Goal: Transaction & Acquisition: Purchase product/service

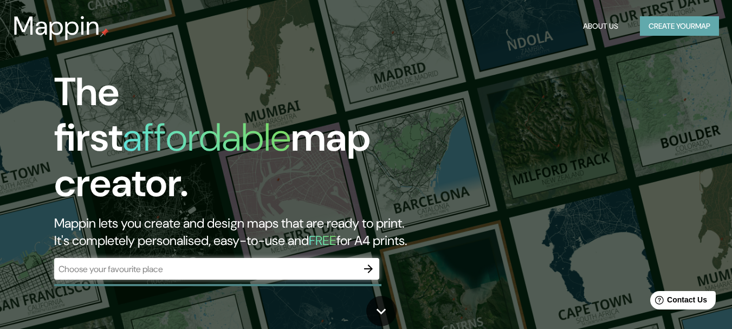
click at [690, 19] on button "Create your map" at bounding box center [679, 26] width 79 height 20
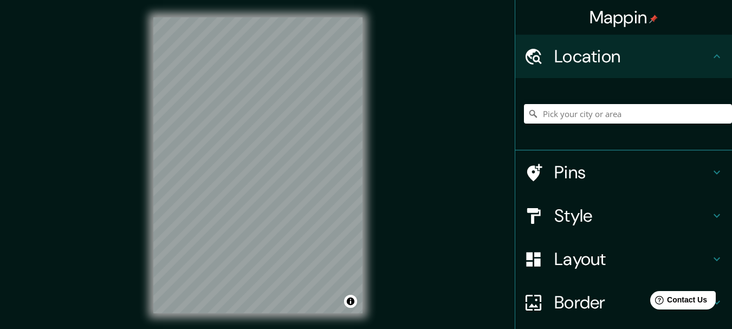
click at [622, 102] on div at bounding box center [628, 114] width 208 height 54
click at [624, 113] on input "Pick your city or area" at bounding box center [628, 114] width 208 height 20
click at [363, 17] on div "© Mapbox © OpenStreetMap Improve this map" at bounding box center [258, 165] width 244 height 331
click at [379, 106] on div "© Mapbox © OpenStreetMap Improve this map" at bounding box center [258, 165] width 244 height 331
click at [391, 127] on div "Mappin Location [GEOGRAPHIC_DATA], [GEOGRAPHIC_DATA], [GEOGRAPHIC_DATA], [GEOGR…" at bounding box center [366, 174] width 732 height 348
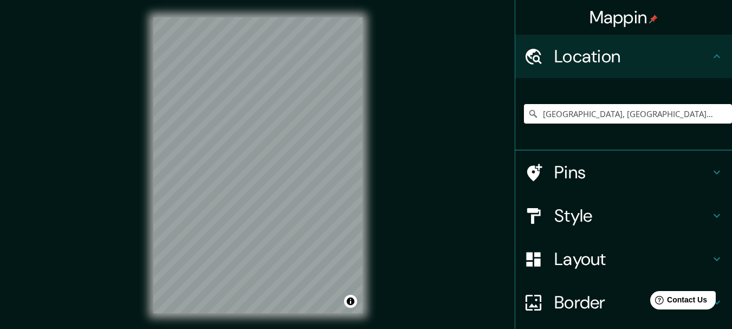
click at [645, 214] on h4 "Style" at bounding box center [632, 216] width 156 height 22
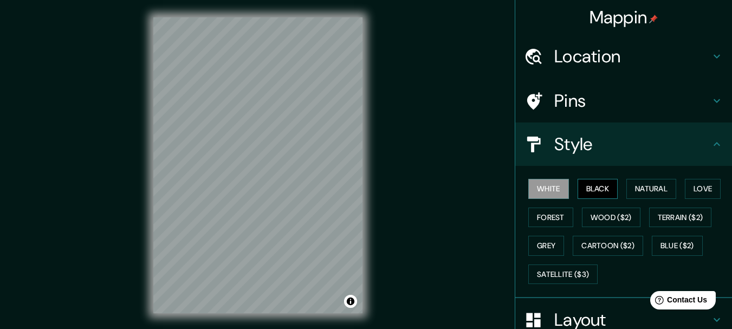
click at [595, 188] on button "Black" at bounding box center [598, 189] width 41 height 20
click at [658, 191] on button "Natural" at bounding box center [651, 189] width 50 height 20
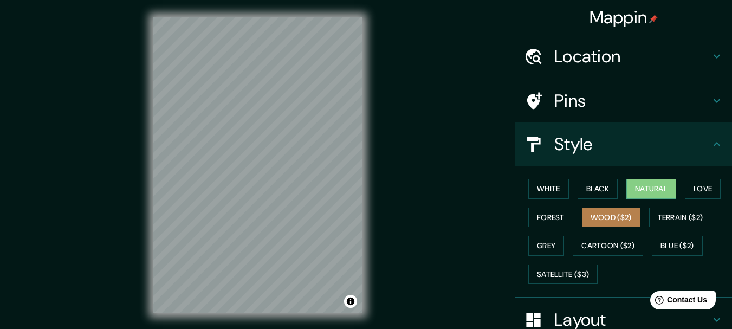
click at [599, 209] on button "Wood ($2)" at bounding box center [611, 218] width 59 height 20
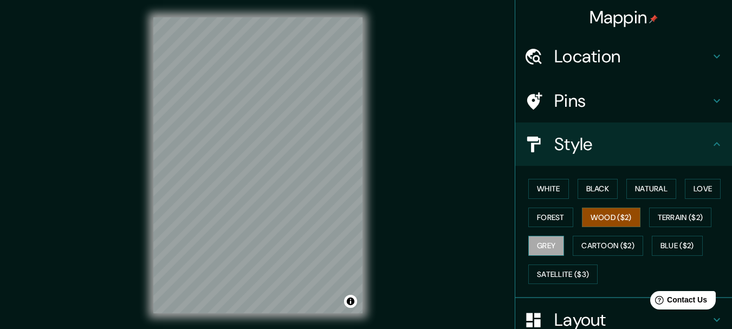
click at [538, 243] on button "Grey" at bounding box center [546, 246] width 36 height 20
click at [553, 218] on button "Forest" at bounding box center [550, 218] width 45 height 20
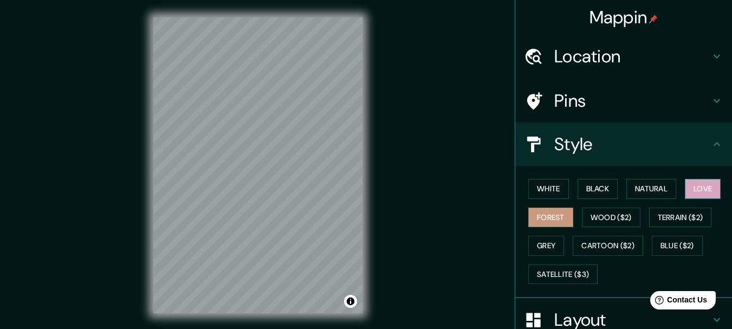
click at [710, 189] on button "Love" at bounding box center [703, 189] width 36 height 20
click at [667, 251] on button "Blue ($2)" at bounding box center [677, 246] width 51 height 20
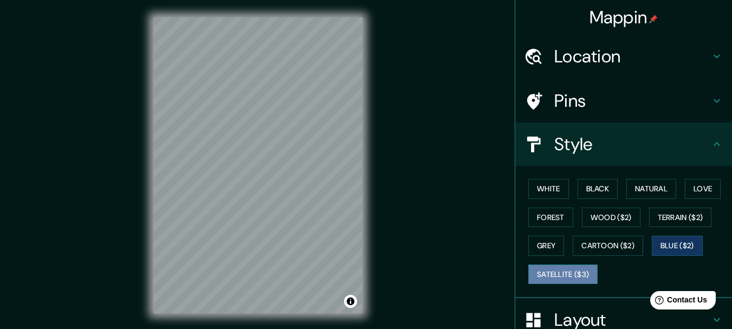
click at [564, 275] on button "Satellite ($3)" at bounding box center [562, 274] width 69 height 20
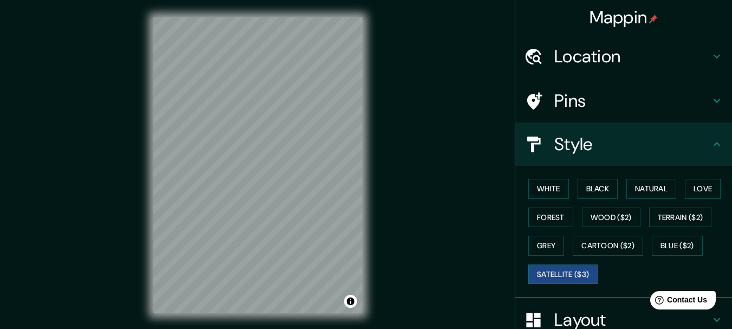
click at [656, 61] on h4 "Location" at bounding box center [632, 57] width 156 height 22
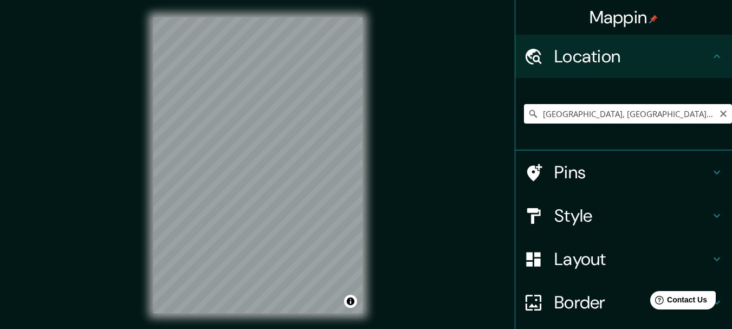
click at [680, 109] on input "[GEOGRAPHIC_DATA], [GEOGRAPHIC_DATA], [GEOGRAPHIC_DATA], [GEOGRAPHIC_DATA]" at bounding box center [628, 114] width 208 height 20
drag, startPoint x: 679, startPoint y: 108, endPoint x: 509, endPoint y: 105, distance: 170.2
click at [515, 105] on div "[GEOGRAPHIC_DATA], [GEOGRAPHIC_DATA], [GEOGRAPHIC_DATA], [GEOGRAPHIC_DATA]" at bounding box center [623, 114] width 217 height 73
click at [538, 116] on input "[GEOGRAPHIC_DATA], [GEOGRAPHIC_DATA], [GEOGRAPHIC_DATA], [GEOGRAPHIC_DATA]" at bounding box center [628, 114] width 208 height 20
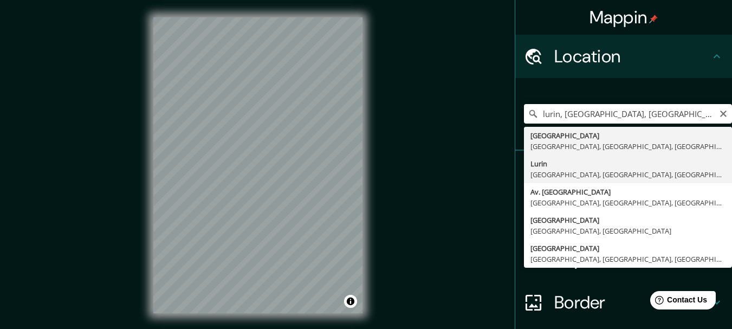
type input "Lurin, [GEOGRAPHIC_DATA], [GEOGRAPHIC_DATA], [GEOGRAPHIC_DATA]"
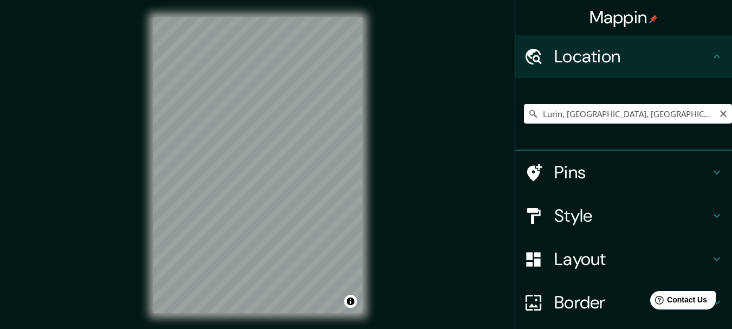
click at [528, 115] on icon at bounding box center [533, 113] width 11 height 11
click at [528, 113] on icon at bounding box center [533, 113] width 11 height 11
click at [529, 113] on icon at bounding box center [533, 114] width 8 height 8
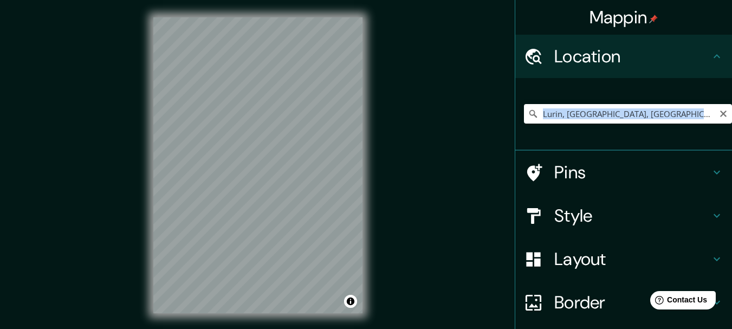
click at [528, 113] on icon at bounding box center [533, 113] width 11 height 11
click at [681, 116] on input "Lurin, [GEOGRAPHIC_DATA], [GEOGRAPHIC_DATA], [GEOGRAPHIC_DATA]" at bounding box center [628, 114] width 208 height 20
click at [680, 115] on input "Lurin, [GEOGRAPHIC_DATA], [GEOGRAPHIC_DATA], [GEOGRAPHIC_DATA]" at bounding box center [628, 114] width 208 height 20
drag, startPoint x: 680, startPoint y: 115, endPoint x: 648, endPoint y: 106, distance: 32.8
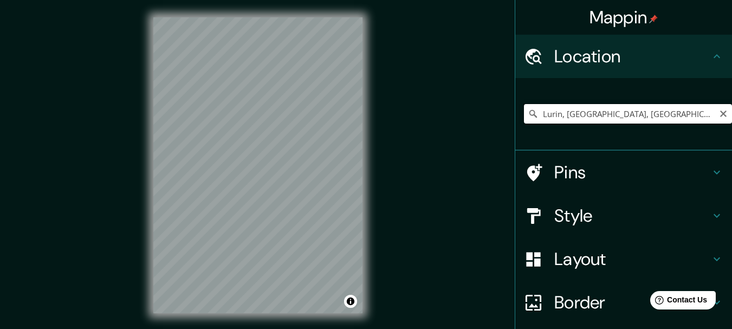
click at [677, 115] on input "Lurin, [GEOGRAPHIC_DATA], [GEOGRAPHIC_DATA], [GEOGRAPHIC_DATA]" at bounding box center [628, 114] width 208 height 20
click at [647, 105] on input "Lurin, [GEOGRAPHIC_DATA], [GEOGRAPHIC_DATA], [GEOGRAPHIC_DATA]" at bounding box center [628, 114] width 208 height 20
click at [667, 117] on input "Lurin, [GEOGRAPHIC_DATA], [GEOGRAPHIC_DATA], [GEOGRAPHIC_DATA]" at bounding box center [628, 114] width 208 height 20
click at [674, 112] on input "Lurin, [GEOGRAPHIC_DATA], [GEOGRAPHIC_DATA], [GEOGRAPHIC_DATA]" at bounding box center [628, 114] width 208 height 20
click at [672, 111] on input "Lurin, [GEOGRAPHIC_DATA], [GEOGRAPHIC_DATA], [GEOGRAPHIC_DATA]" at bounding box center [628, 114] width 208 height 20
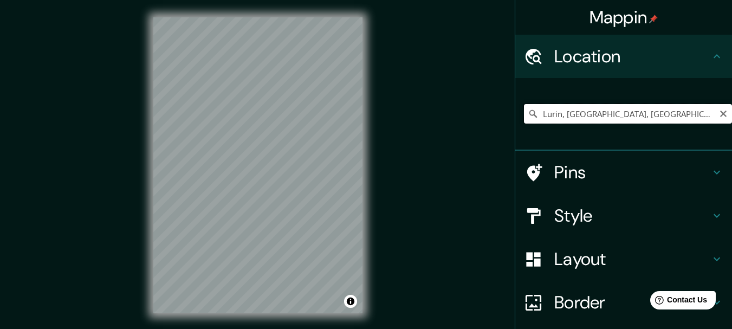
click at [672, 111] on input "Lurin, [GEOGRAPHIC_DATA], [GEOGRAPHIC_DATA], [GEOGRAPHIC_DATA]" at bounding box center [628, 114] width 208 height 20
drag, startPoint x: 672, startPoint y: 111, endPoint x: 617, endPoint y: 119, distance: 55.8
click at [617, 119] on input "Lurin, [GEOGRAPHIC_DATA], [GEOGRAPHIC_DATA], [GEOGRAPHIC_DATA]" at bounding box center [628, 114] width 208 height 20
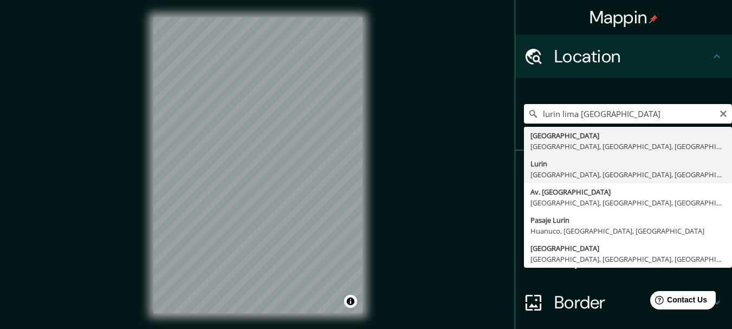
type input "Lurin, [GEOGRAPHIC_DATA], [GEOGRAPHIC_DATA], [GEOGRAPHIC_DATA]"
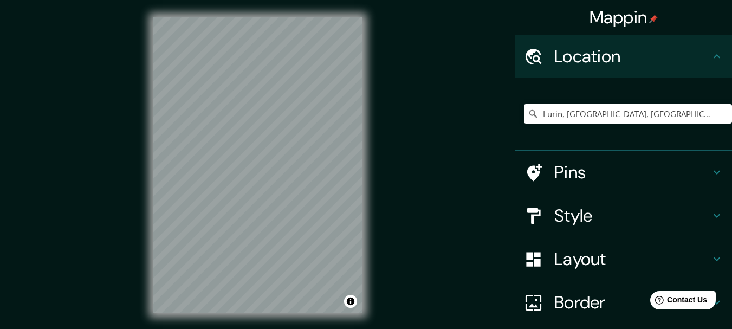
click at [608, 222] on h4 "Style" at bounding box center [632, 216] width 156 height 22
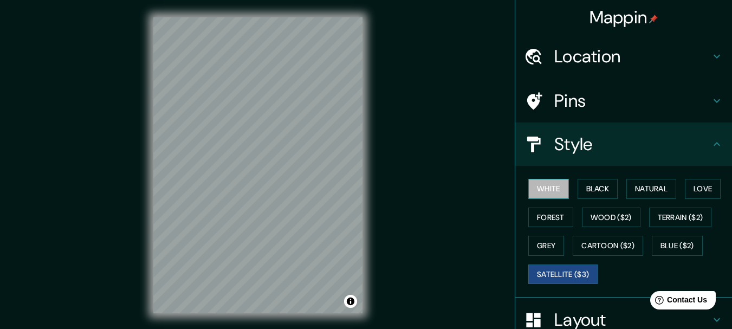
click at [538, 188] on button "White" at bounding box center [548, 189] width 41 height 20
click at [410, 94] on div "Mappin Location [GEOGRAPHIC_DATA], [GEOGRAPHIC_DATA], [GEOGRAPHIC_DATA], [GEOGR…" at bounding box center [366, 174] width 732 height 348
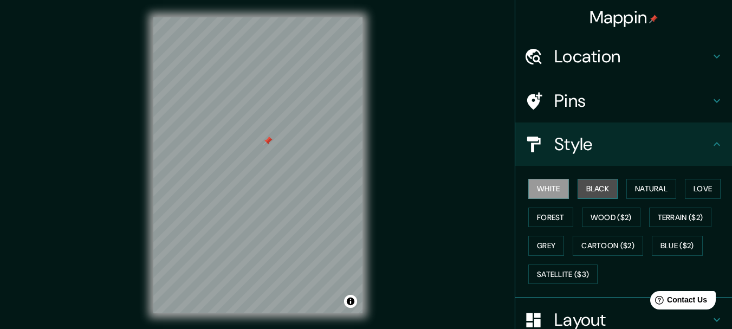
click at [578, 189] on button "Black" at bounding box center [598, 189] width 41 height 20
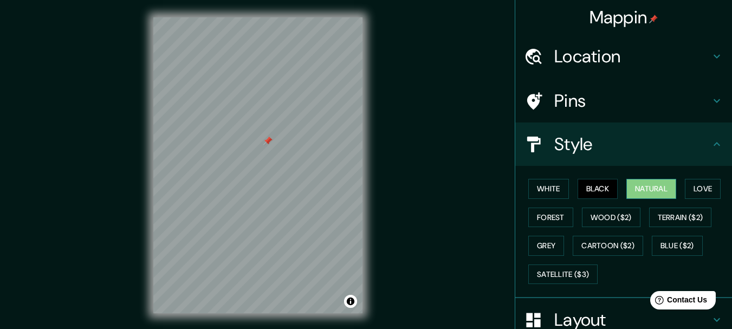
click at [655, 185] on button "Natural" at bounding box center [651, 189] width 50 height 20
